Goal: Find specific page/section

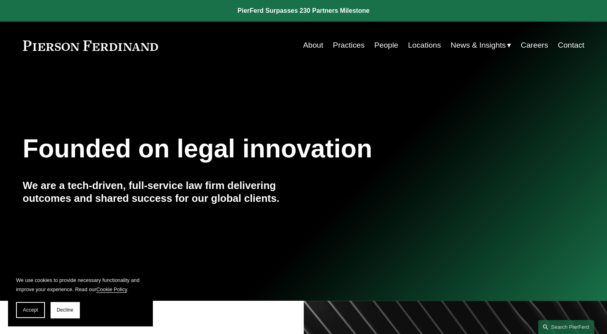
click at [377, 47] on link "People" at bounding box center [386, 45] width 24 height 15
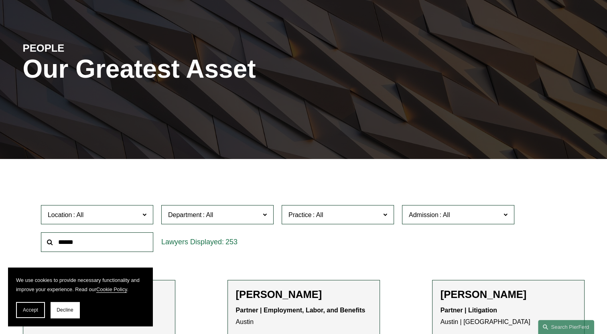
scroll to position [120, 0]
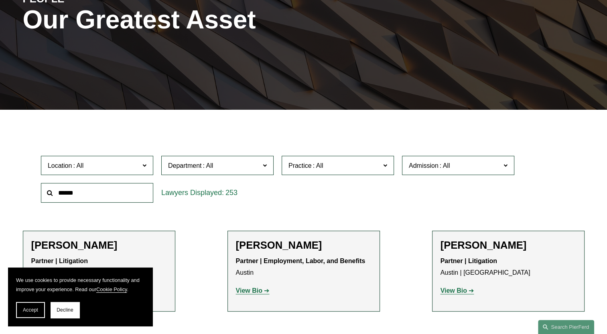
click at [79, 195] on input "text" at bounding box center [97, 193] width 112 height 20
type input "****"
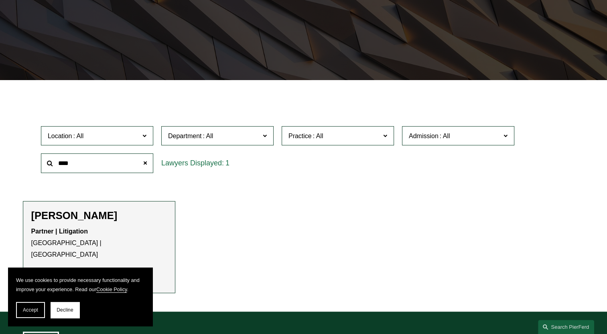
scroll to position [281, 0]
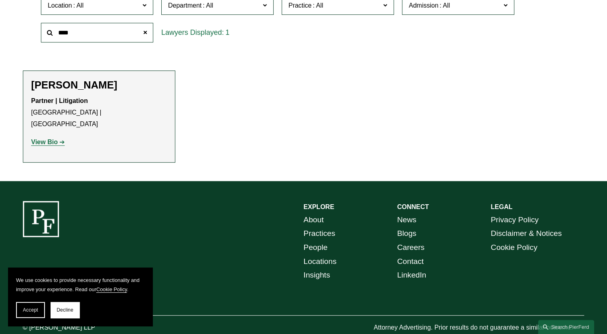
click at [45, 139] on strong "View Bio" at bounding box center [44, 142] width 26 height 7
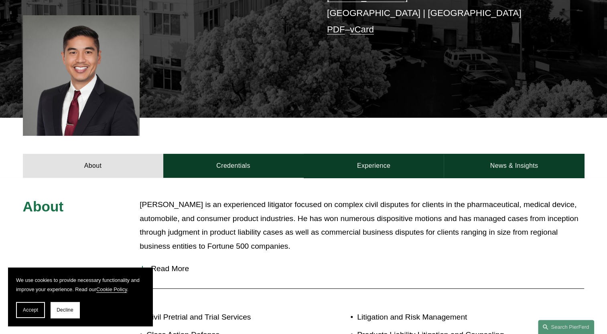
scroll to position [201, 0]
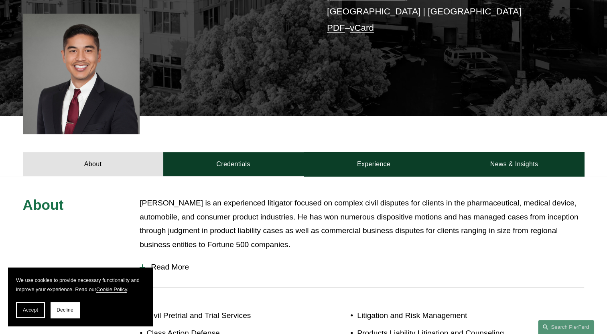
click at [173, 265] on span "Read More" at bounding box center [364, 267] width 439 height 9
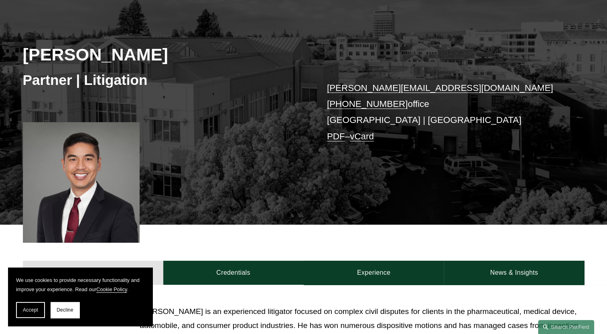
scroll to position [120, 0]
